Goal: Transaction & Acquisition: Subscribe to service/newsletter

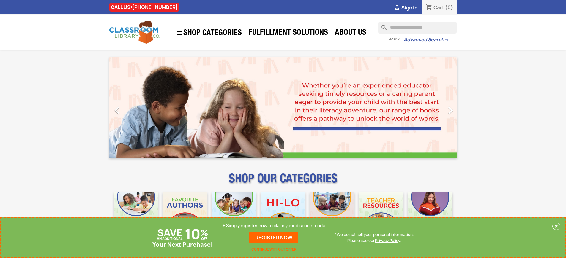
click at [274, 226] on p "+ Simply register now to claim your discount code" at bounding box center [273, 226] width 103 height 6
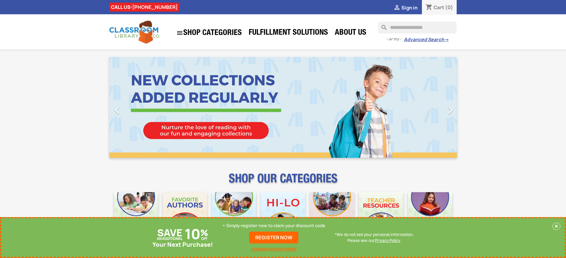
click at [274, 226] on p "+ Simply register now to claim your discount code" at bounding box center [273, 226] width 103 height 6
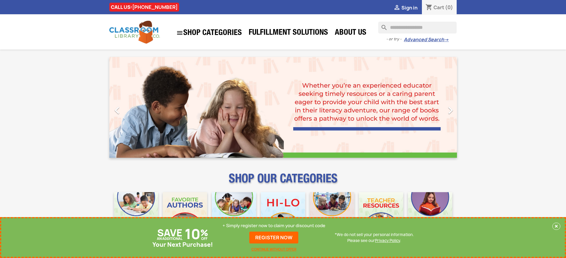
click at [274, 226] on p "+ Simply register now to claim your discount code" at bounding box center [273, 226] width 103 height 6
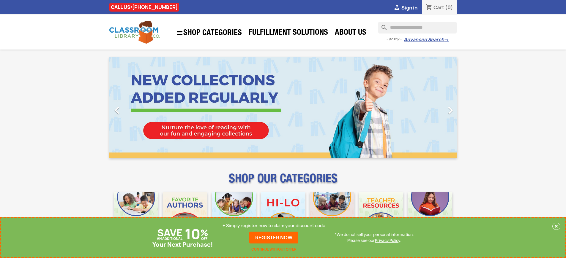
click at [274, 226] on p "+ Simply register now to claim your discount code" at bounding box center [273, 226] width 103 height 6
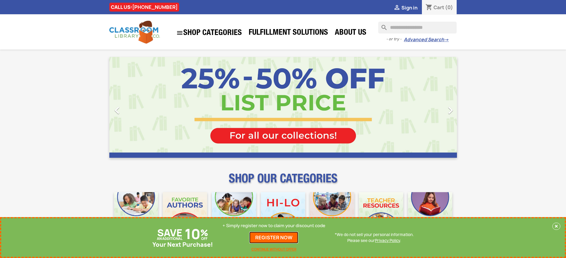
click at [274, 238] on link "REGISTER NOW" at bounding box center [273, 238] width 49 height 12
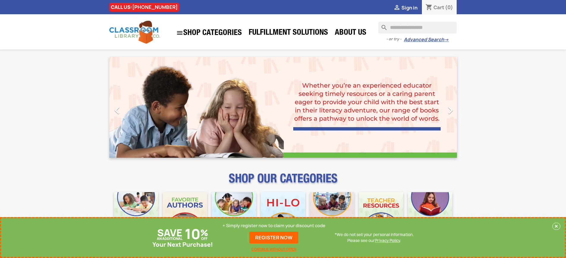
click at [274, 226] on p "+ Simply register now to claim your discount code" at bounding box center [273, 226] width 103 height 6
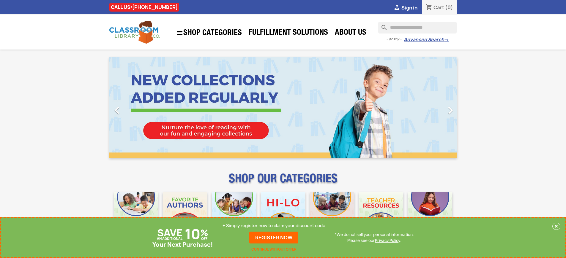
click at [274, 226] on p "+ Simply register now to claim your discount code" at bounding box center [273, 226] width 103 height 6
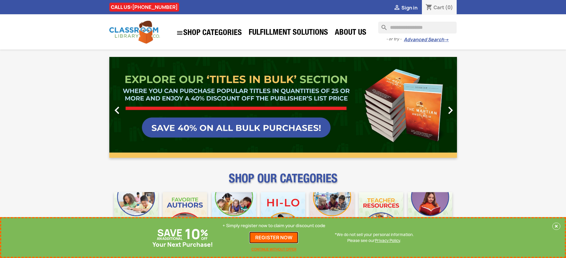
click at [274, 238] on link "REGISTER NOW" at bounding box center [273, 238] width 49 height 12
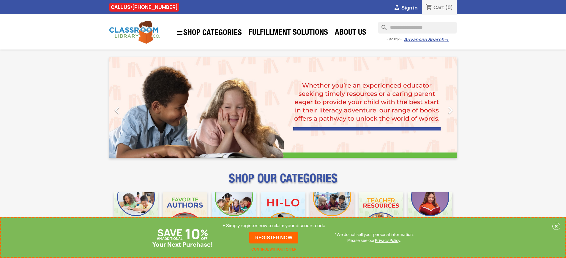
click at [274, 226] on p "+ Simply register now to claim your discount code" at bounding box center [273, 226] width 103 height 6
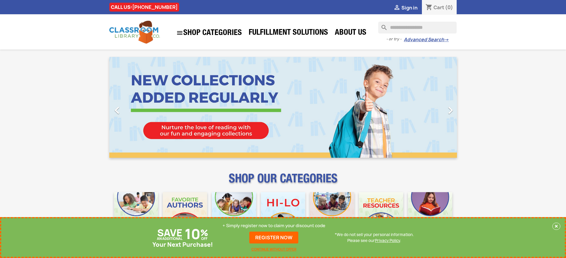
click at [274, 226] on p "+ Simply register now to claim your discount code" at bounding box center [273, 226] width 103 height 6
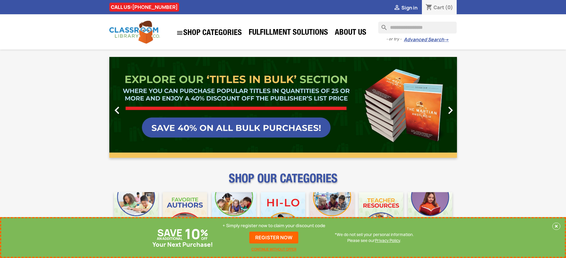
click at [274, 238] on link "REGISTER NOW" at bounding box center [273, 238] width 49 height 12
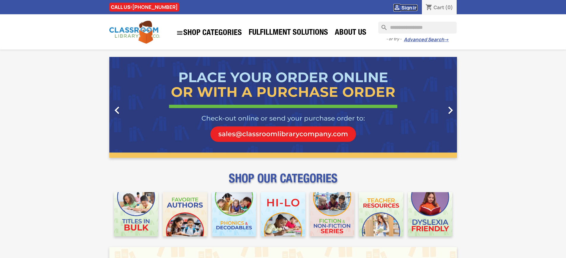
click at [409, 7] on span "Sign in" at bounding box center [409, 7] width 16 height 7
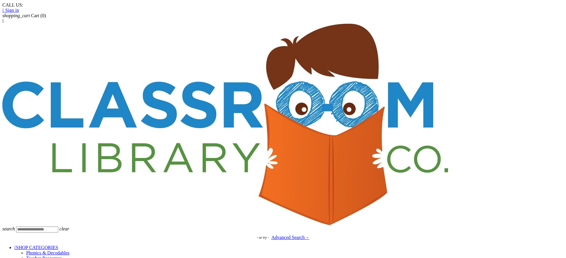
click at [19, 8] on span "Sign in" at bounding box center [12, 10] width 14 height 5
